Goal: Task Accomplishment & Management: Use online tool/utility

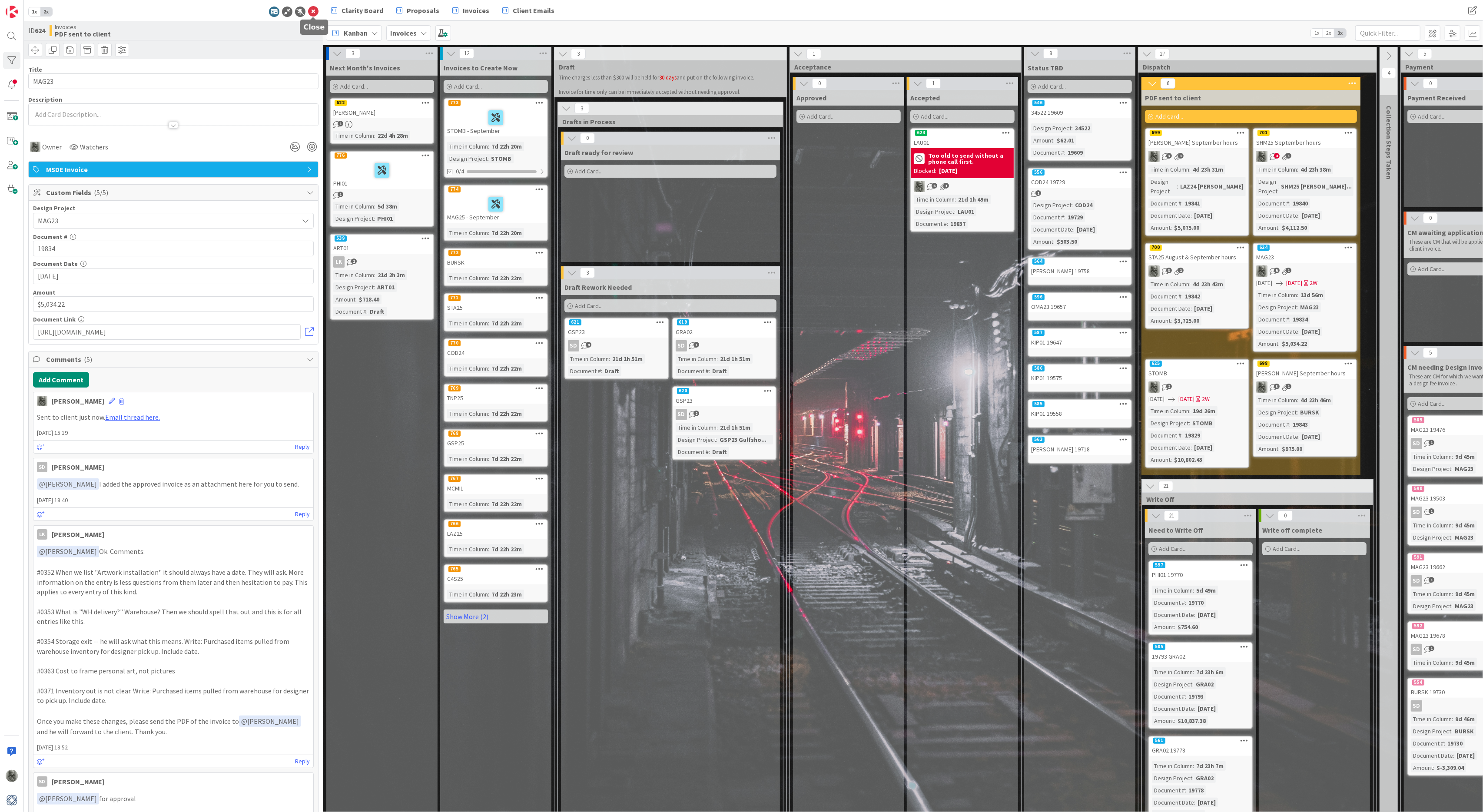
click at [313, 10] on icon at bounding box center [313, 11] width 10 height 10
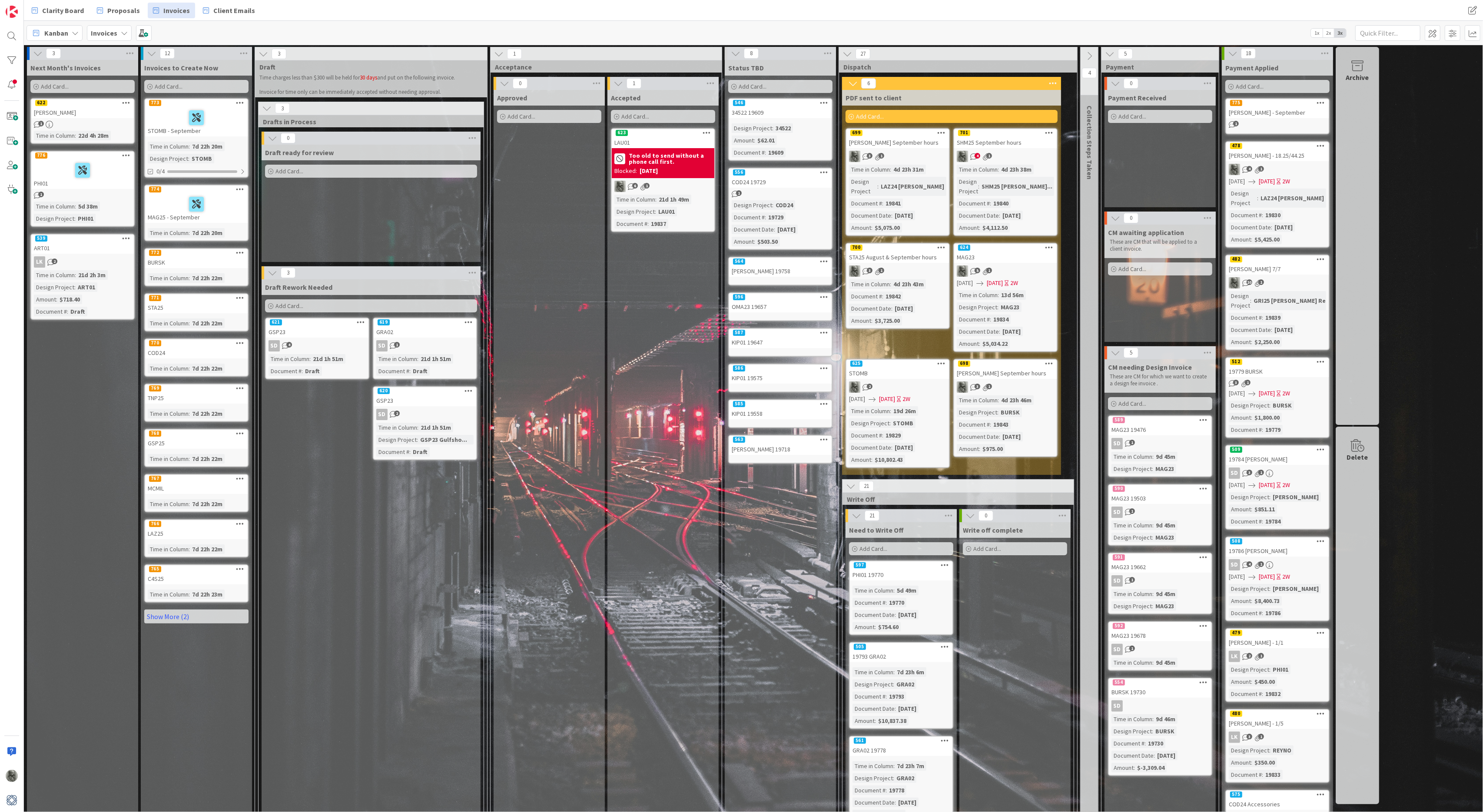
click at [179, 254] on div "772" at bounding box center [196, 252] width 102 height 8
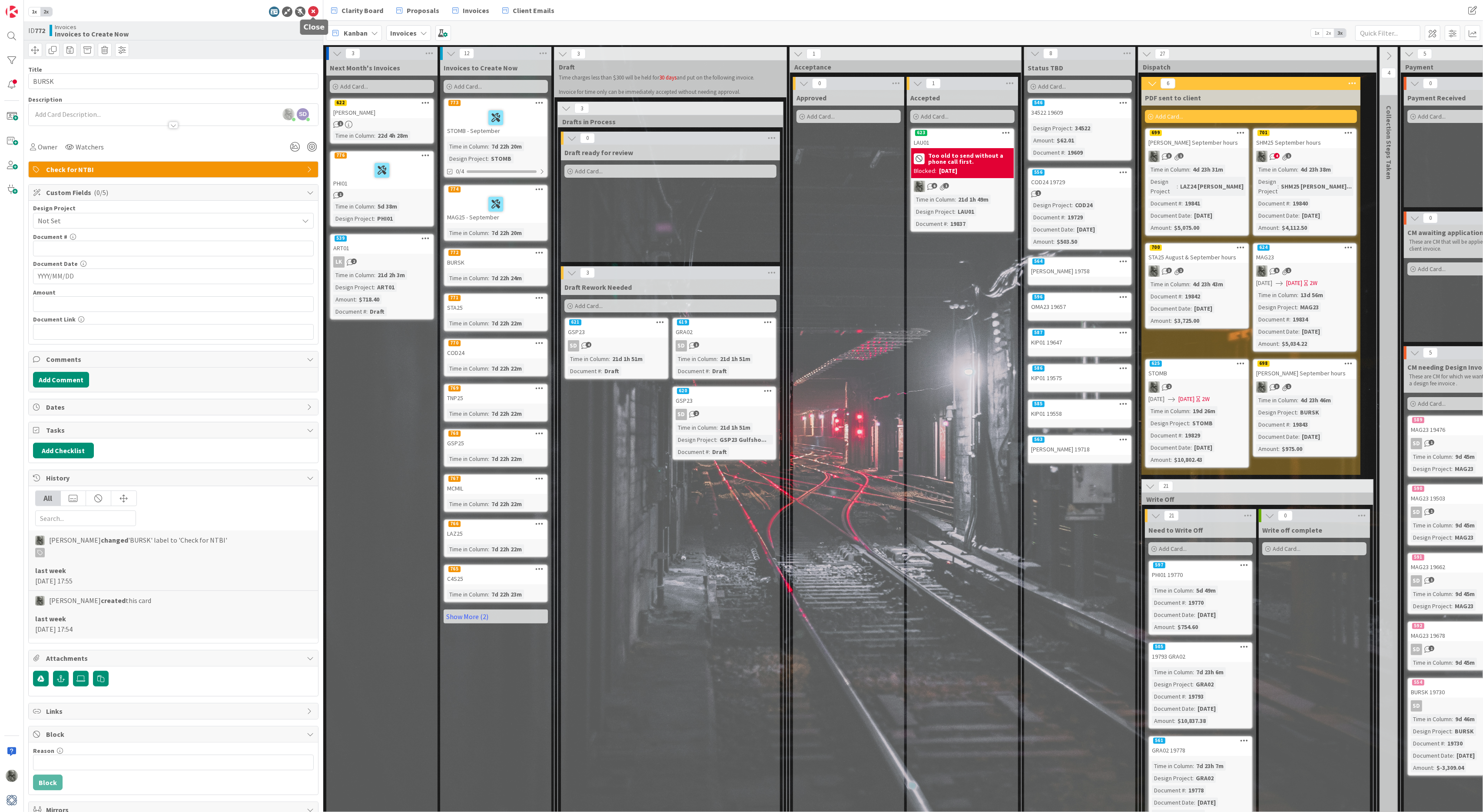
click at [313, 14] on icon at bounding box center [313, 11] width 10 height 10
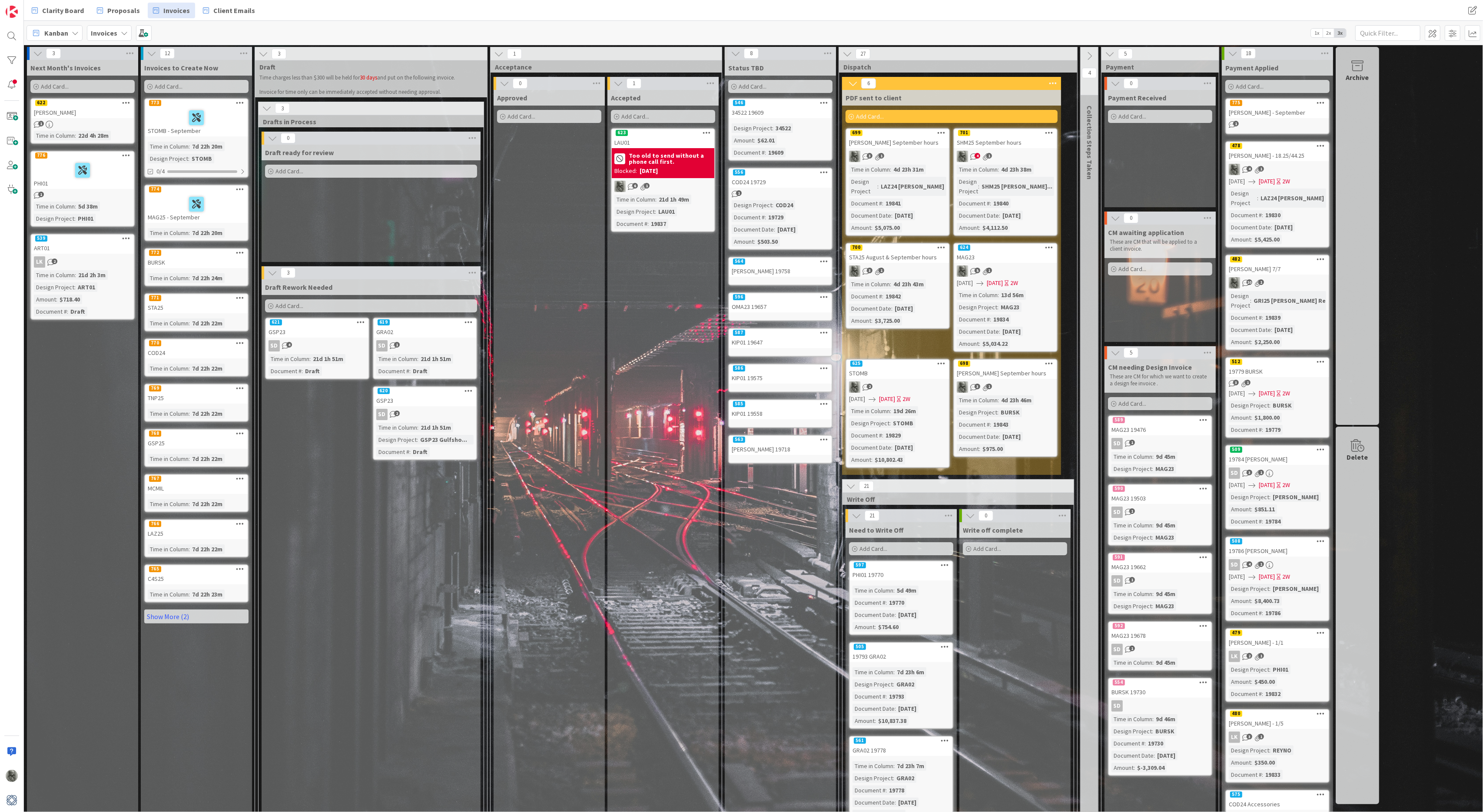
click at [172, 130] on div "STOMB - September" at bounding box center [196, 121] width 102 height 29
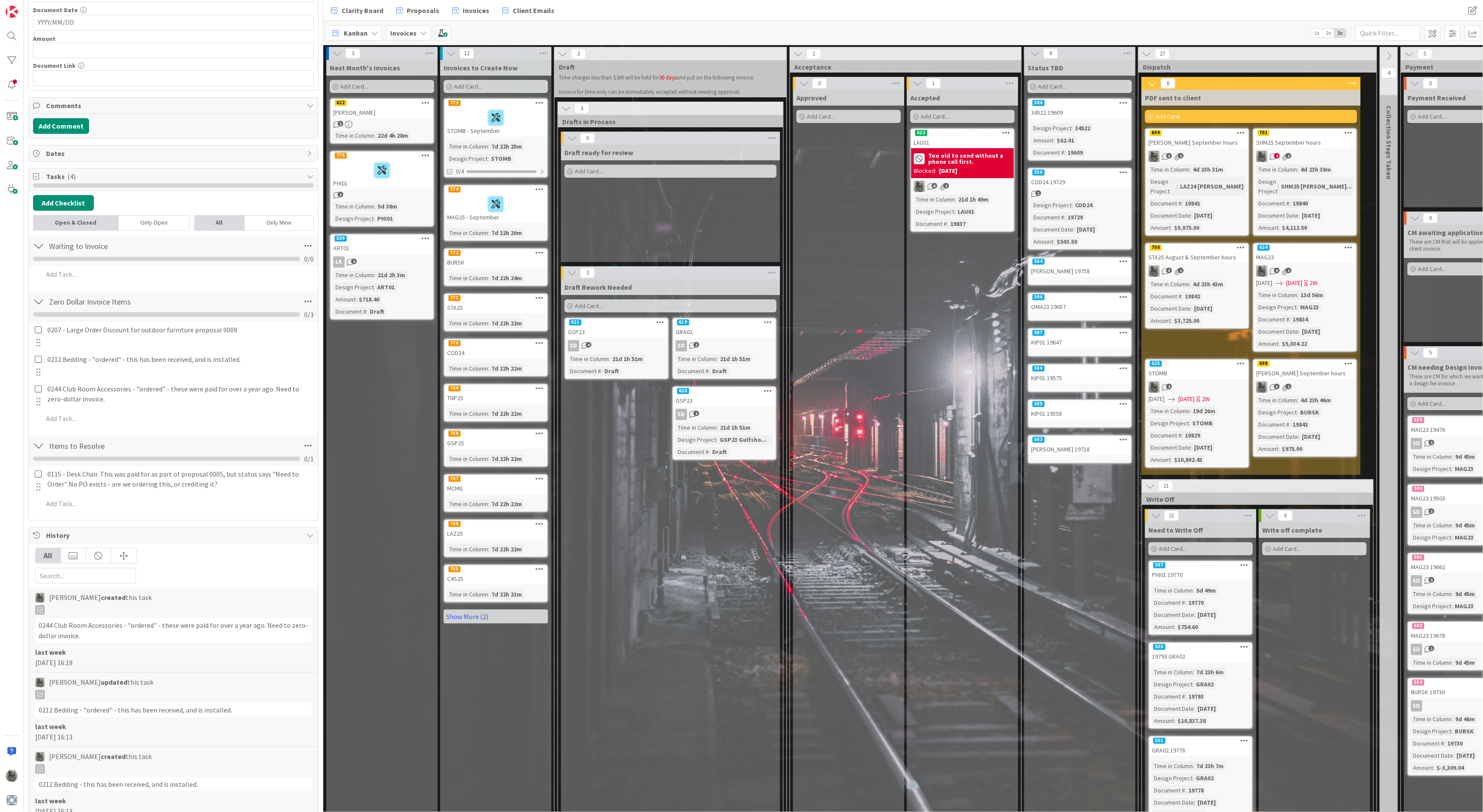
scroll to position [272, 0]
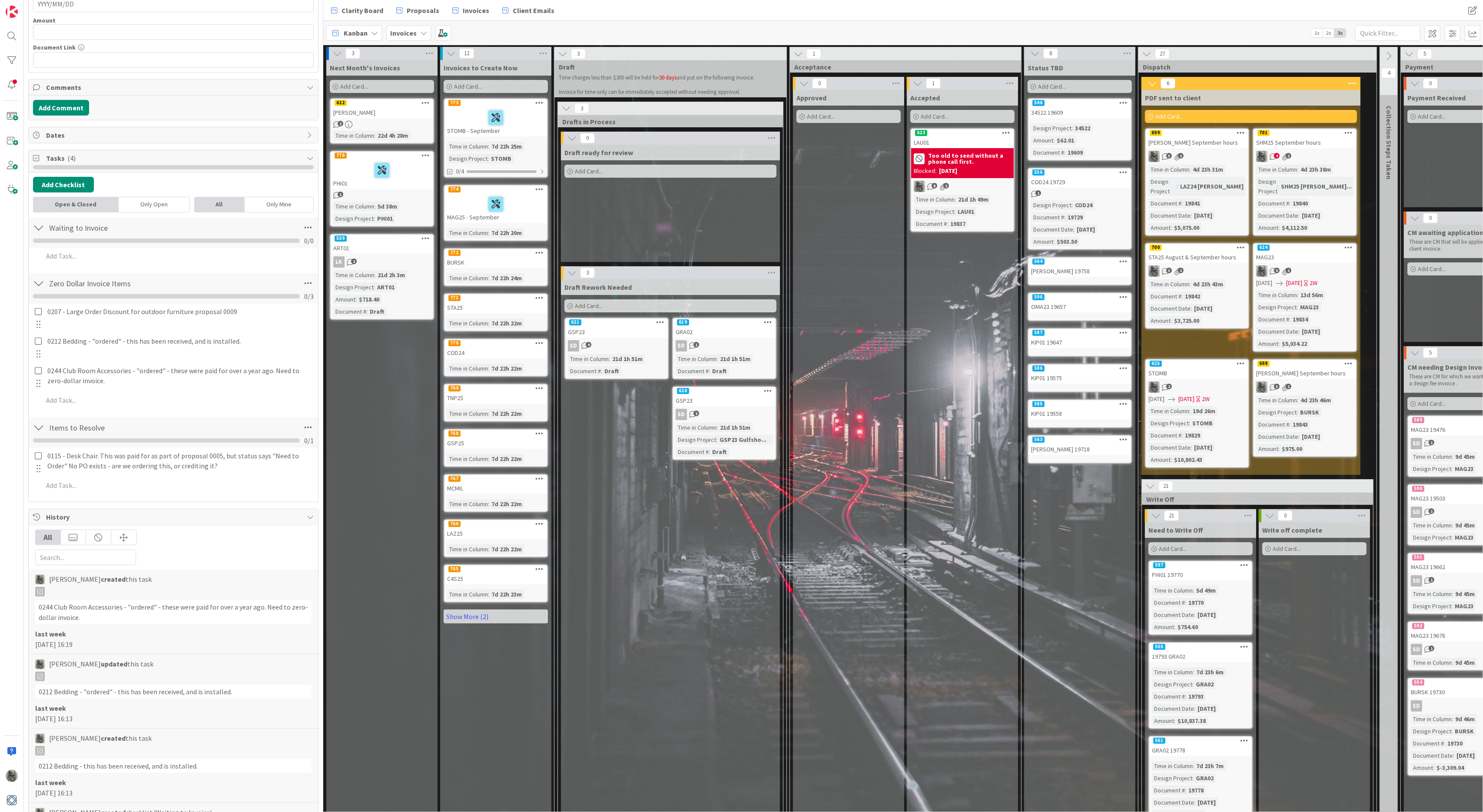
click at [39, 471] on div at bounding box center [38, 469] width 11 height 13
click at [82, 465] on p "0115 - Desk Chair. This was paid for as part of proposal 0005, but status says …" at bounding box center [179, 460] width 265 height 20
click at [36, 485] on icon at bounding box center [37, 486] width 6 height 6
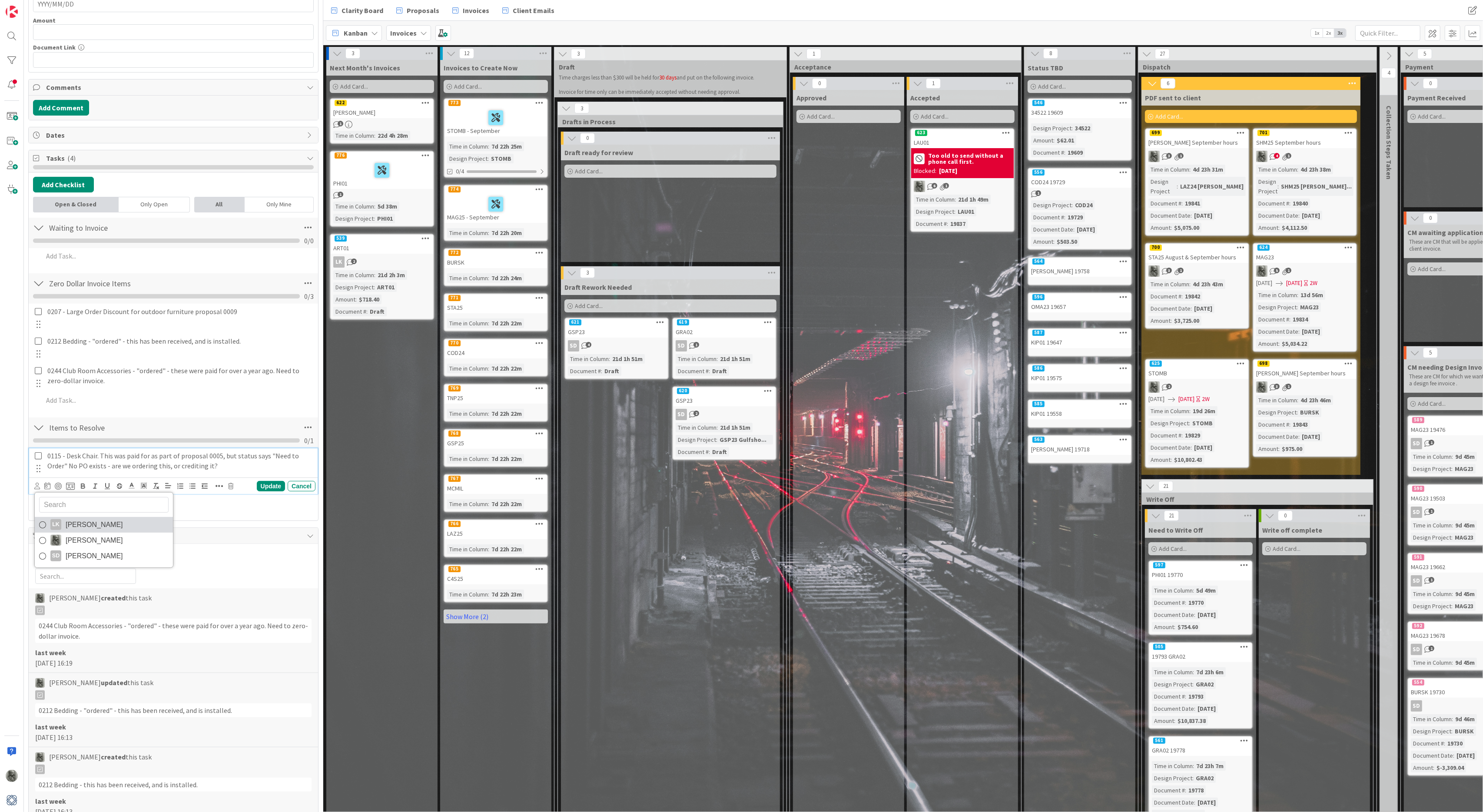
click at [75, 526] on span "[PERSON_NAME]" at bounding box center [94, 525] width 57 height 13
click at [271, 486] on div "Update" at bounding box center [271, 486] width 28 height 10
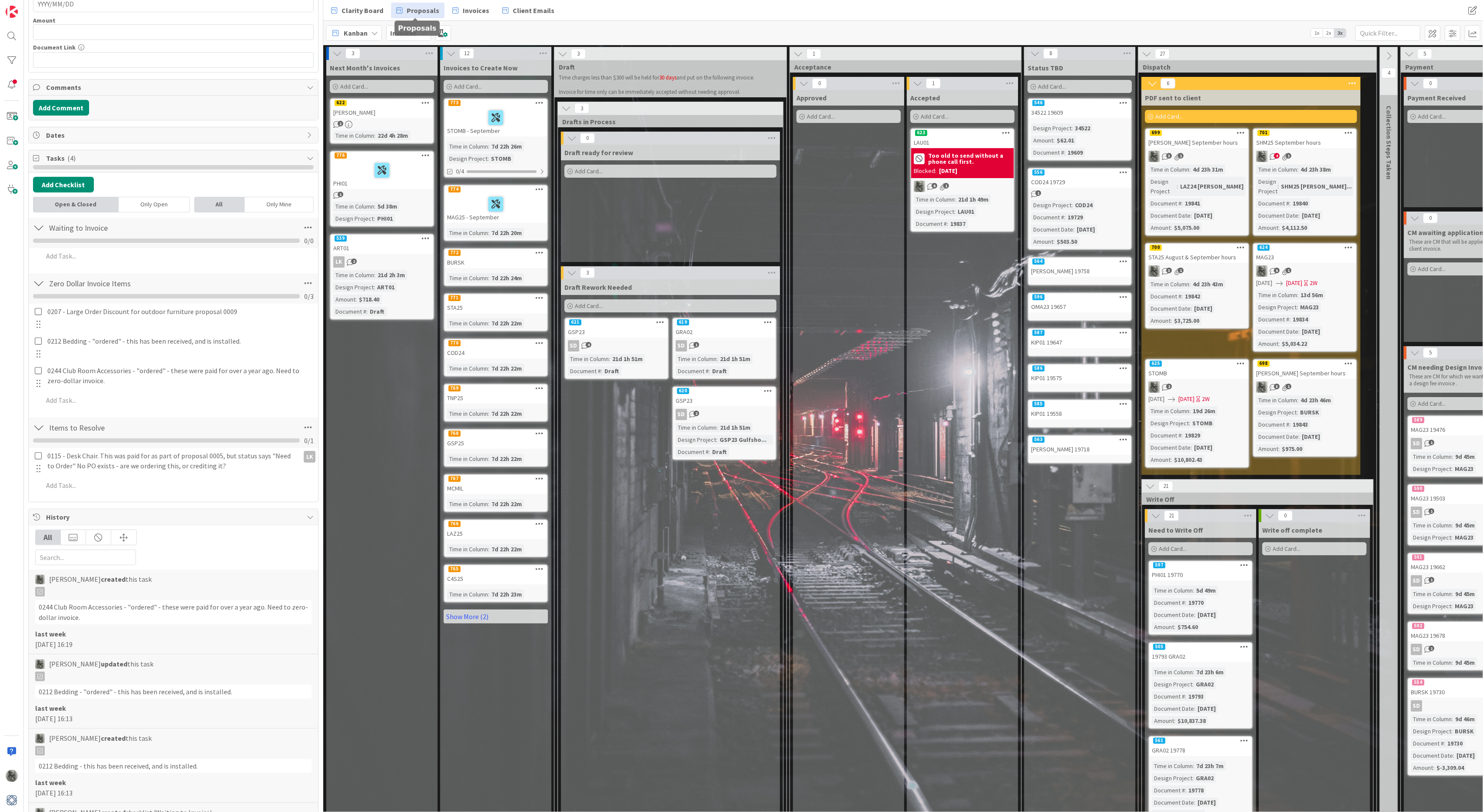
click at [415, 10] on span "Proposals" at bounding box center [422, 10] width 32 height 10
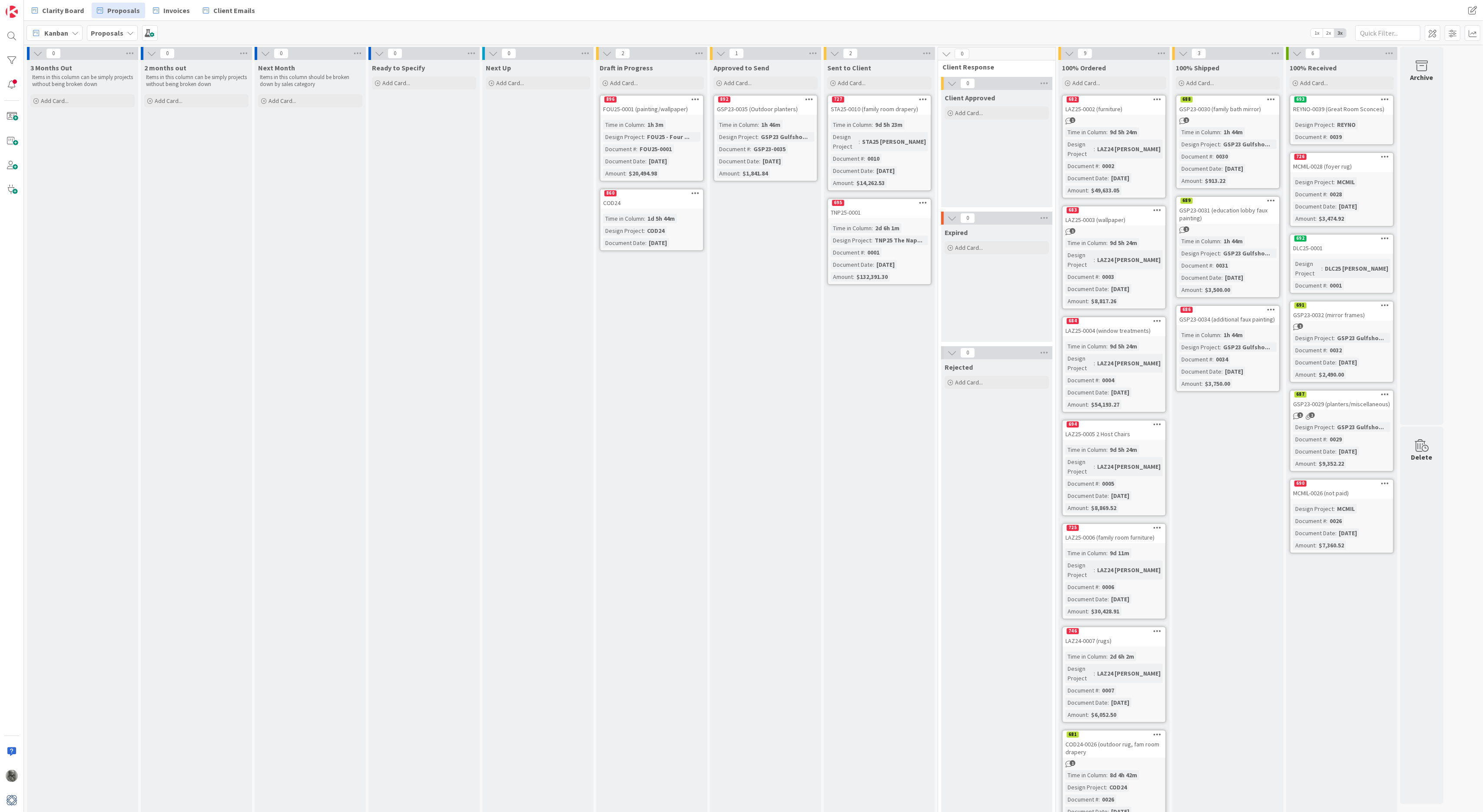
click at [113, 35] on b "Proposals" at bounding box center [107, 33] width 32 height 9
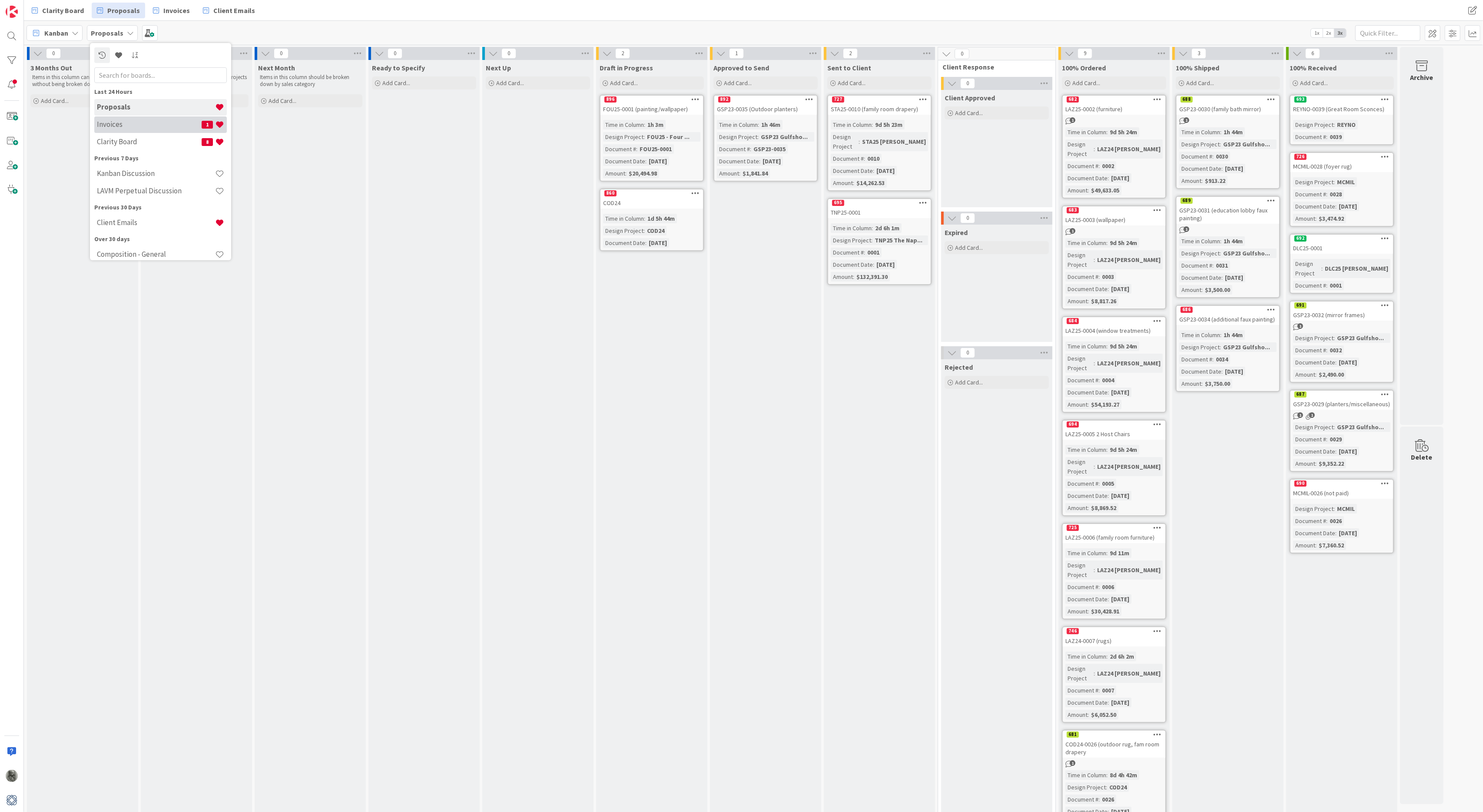
click at [130, 127] on h4 "Invoices" at bounding box center [149, 125] width 105 height 9
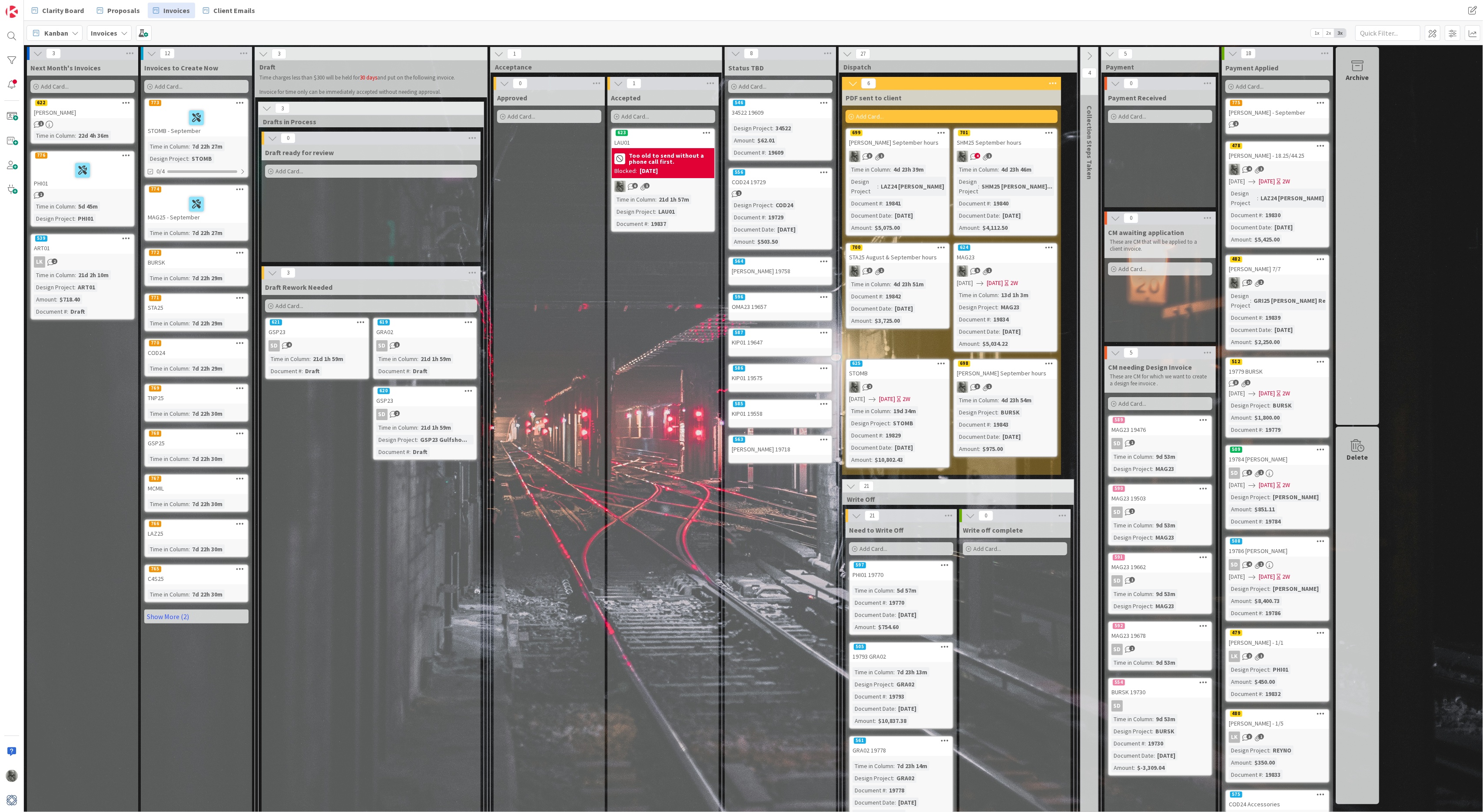
click at [109, 31] on b "Invoices" at bounding box center [104, 33] width 27 height 9
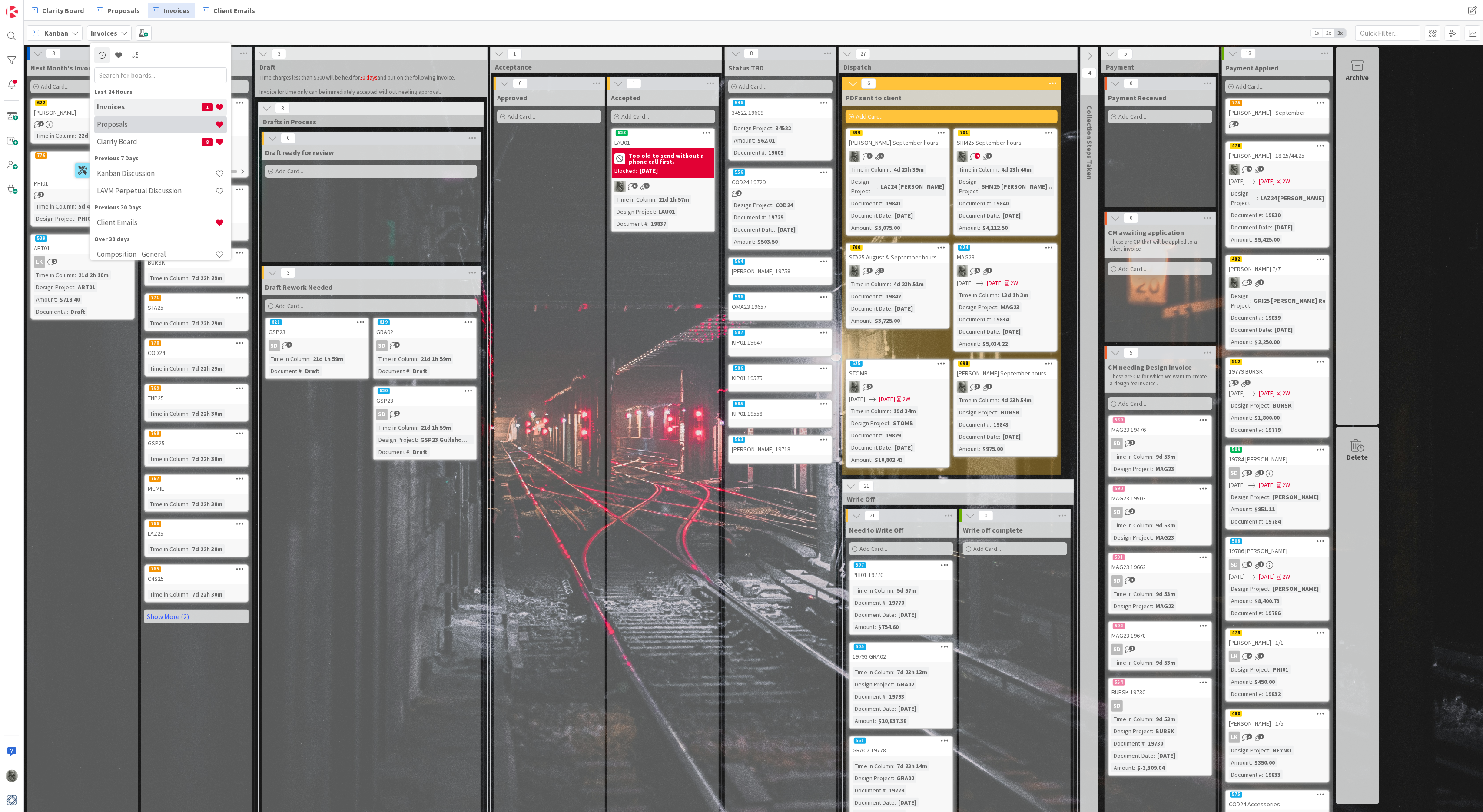
click at [123, 123] on h4 "Proposals" at bounding box center [156, 125] width 118 height 9
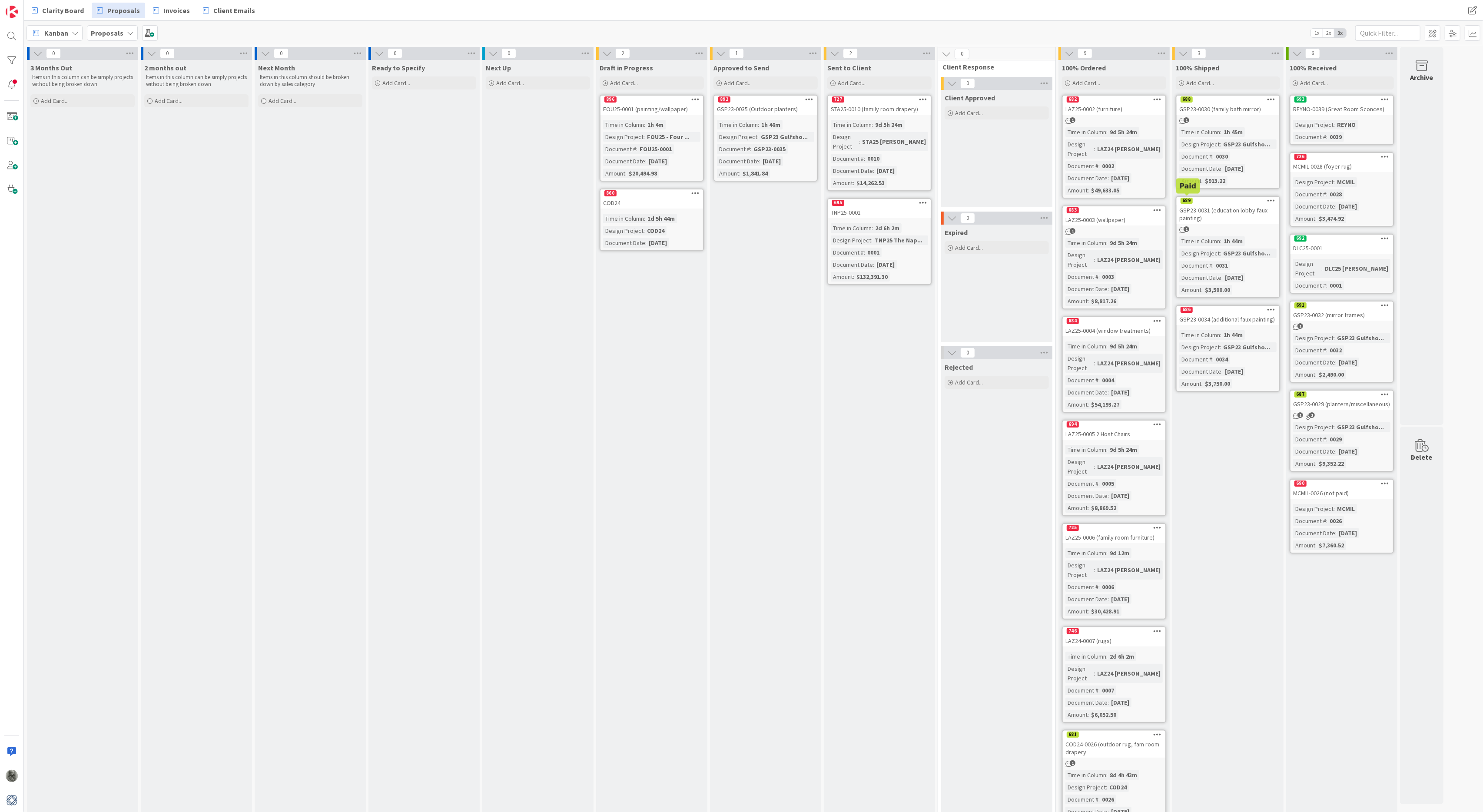
click at [1191, 201] on div "689" at bounding box center [1187, 201] width 12 height 6
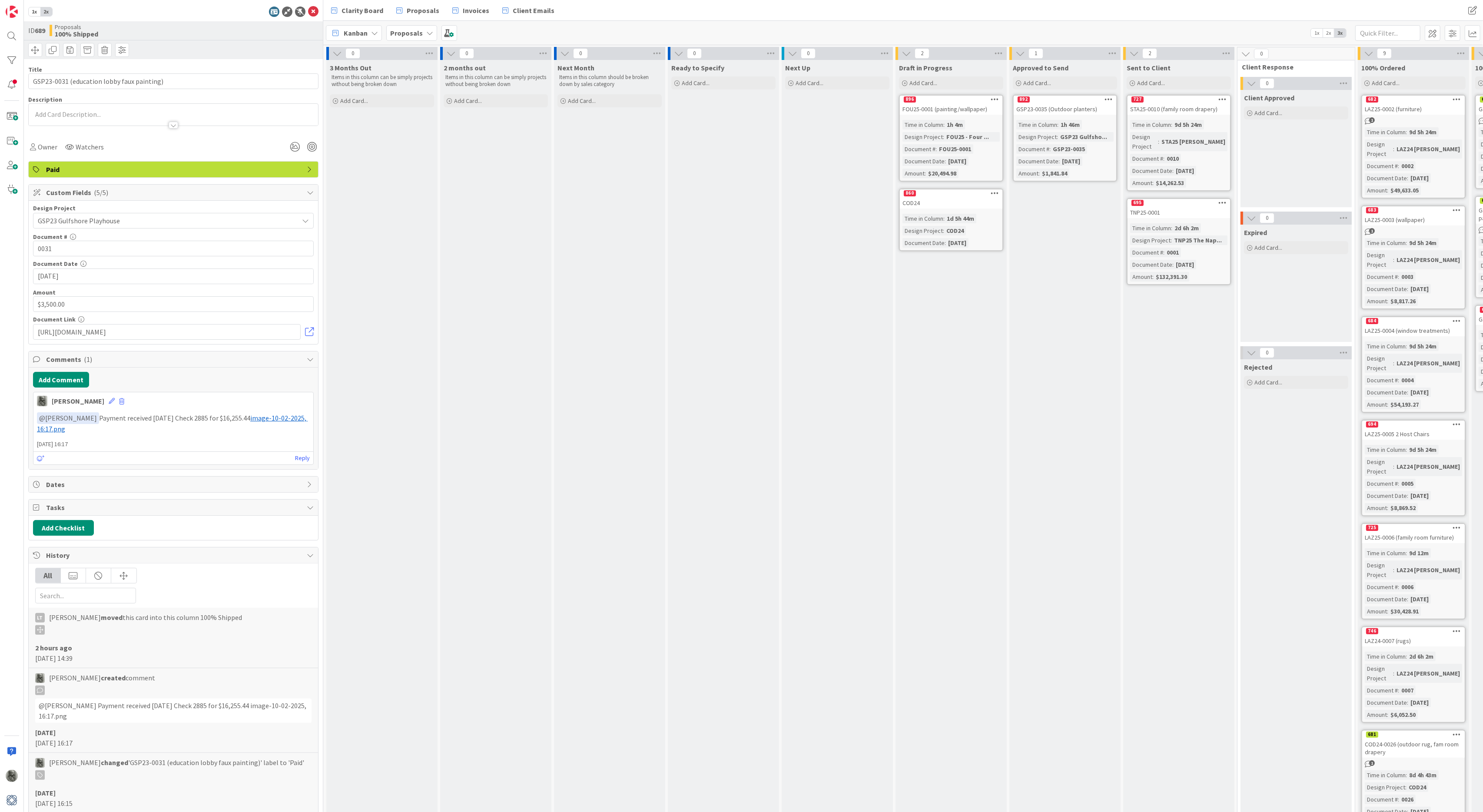
click at [291, 170] on span "Paid" at bounding box center [174, 169] width 256 height 10
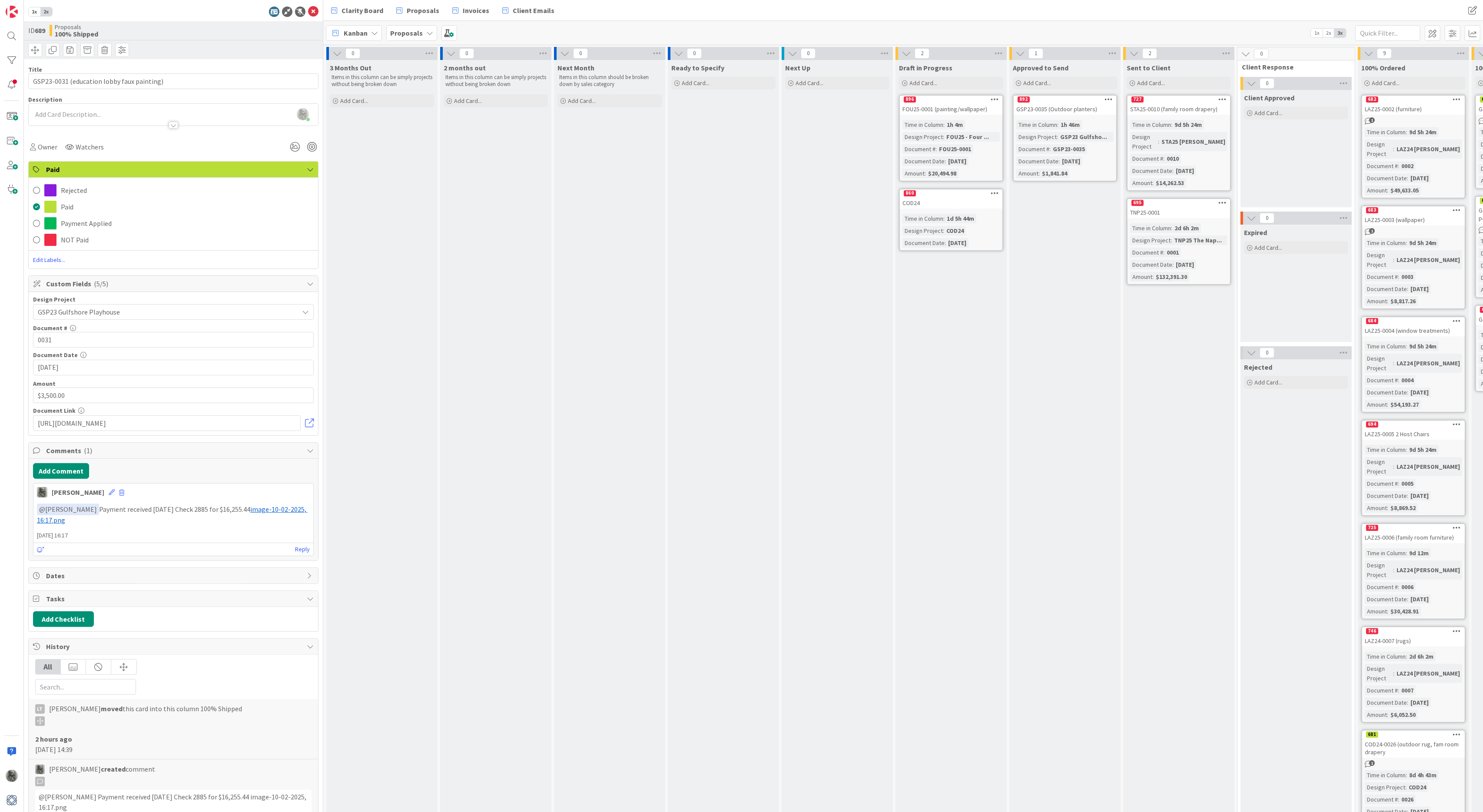
click at [763, 362] on div "Ready to Specify Add Card..." at bounding box center [723, 543] width 111 height 967
click at [314, 9] on icon at bounding box center [313, 11] width 10 height 10
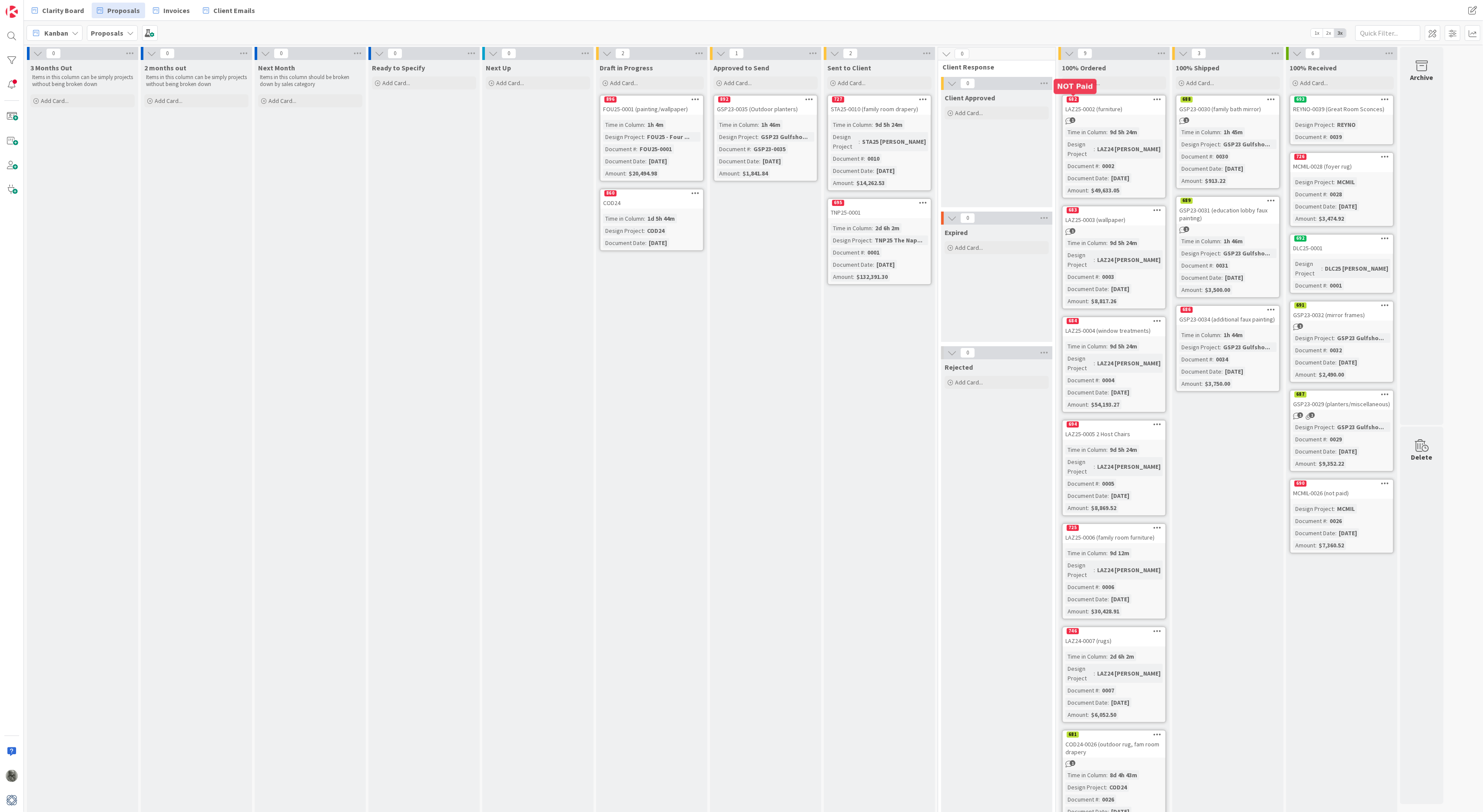
click at [1074, 99] on div "682" at bounding box center [1073, 100] width 12 height 6
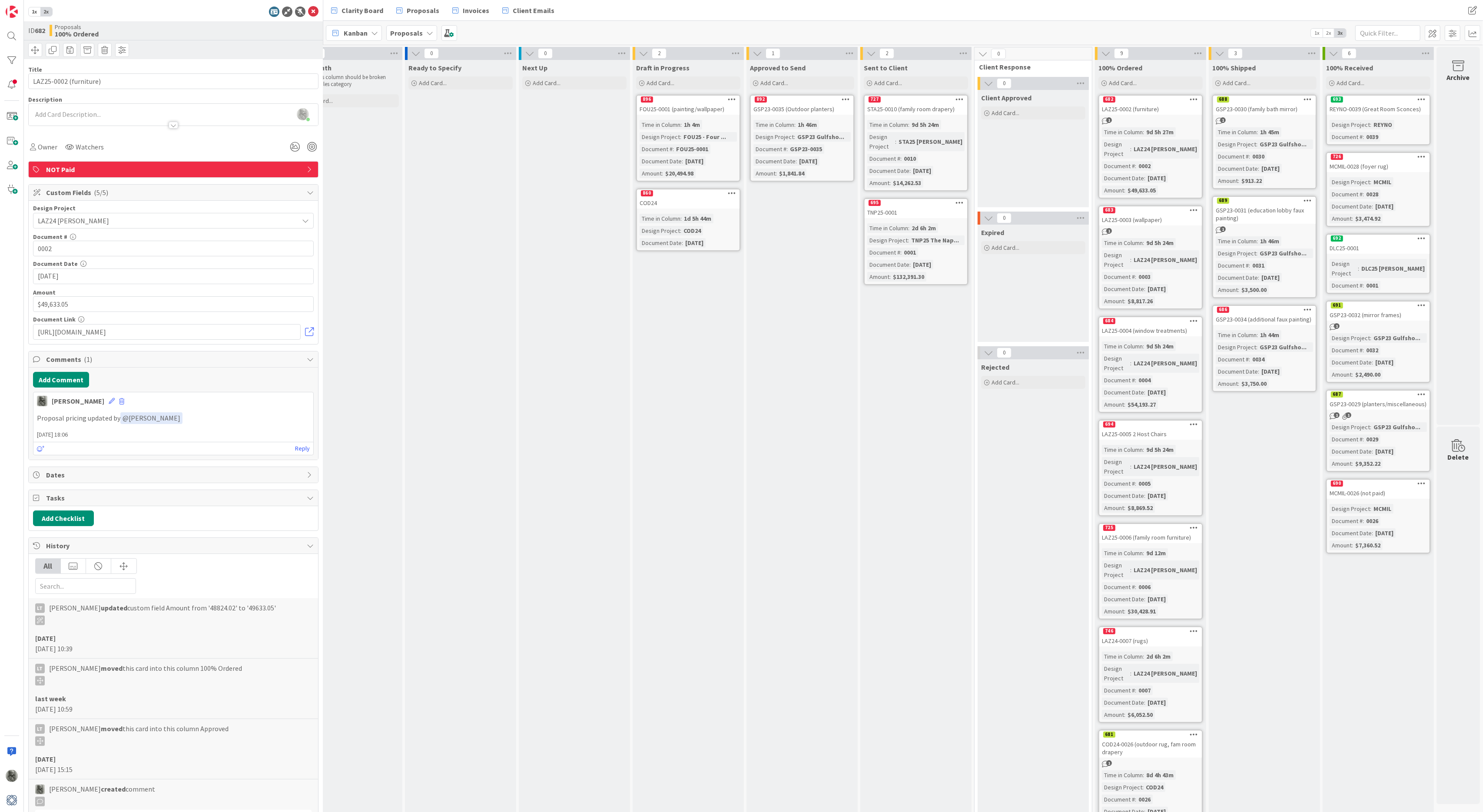
scroll to position [0, 263]
click at [314, 9] on icon at bounding box center [313, 11] width 10 height 10
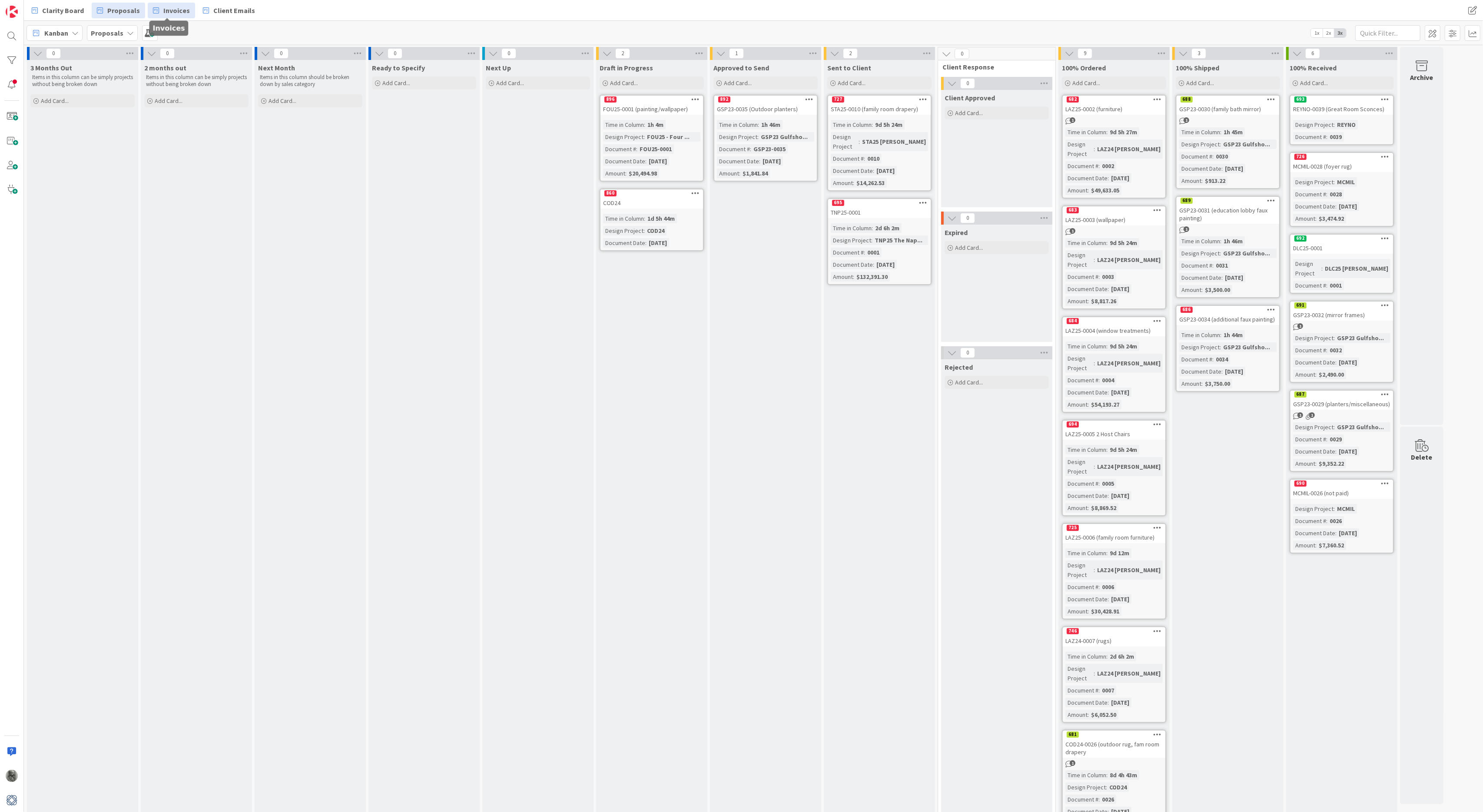
click at [171, 5] on span "Invoices" at bounding box center [177, 10] width 27 height 10
